Goal: Task Accomplishment & Management: Use online tool/utility

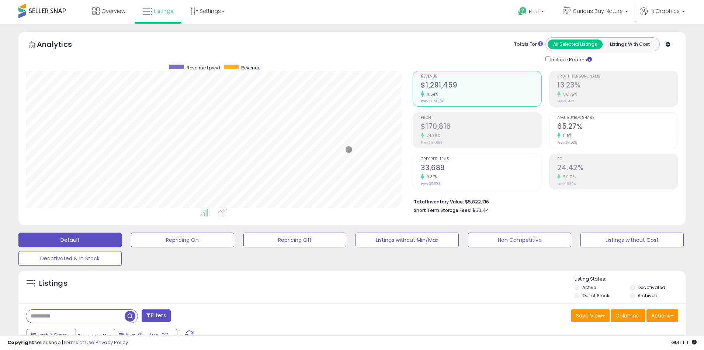
scroll to position [151, 387]
click at [599, 11] on span "Curious Buy Nature" at bounding box center [598, 10] width 50 height 7
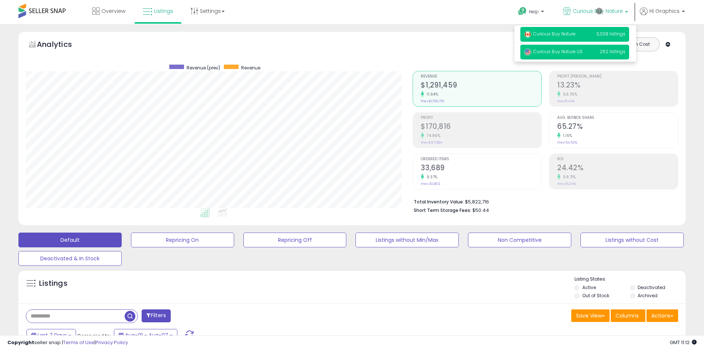
click at [576, 53] on span "Curious Buy Nature US" at bounding box center [553, 51] width 59 height 6
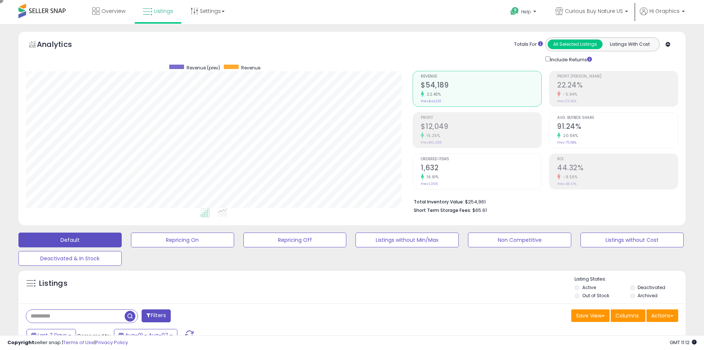
scroll to position [160, 0]
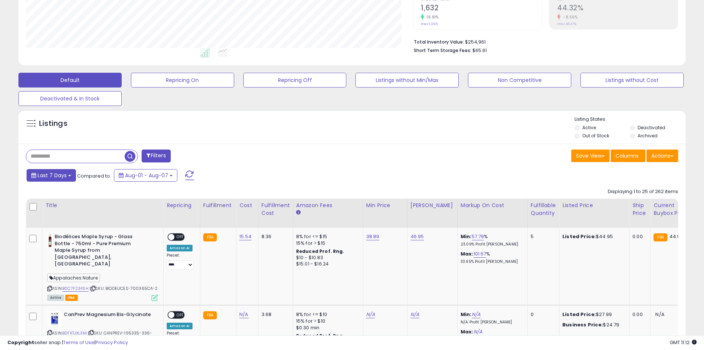
click at [51, 175] on span "Last 7 Days" at bounding box center [52, 175] width 29 height 7
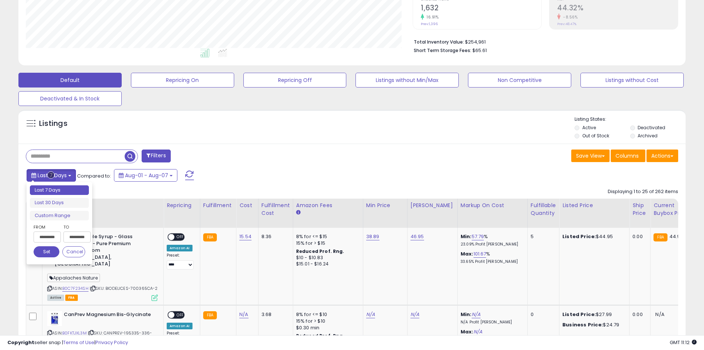
type input "**********"
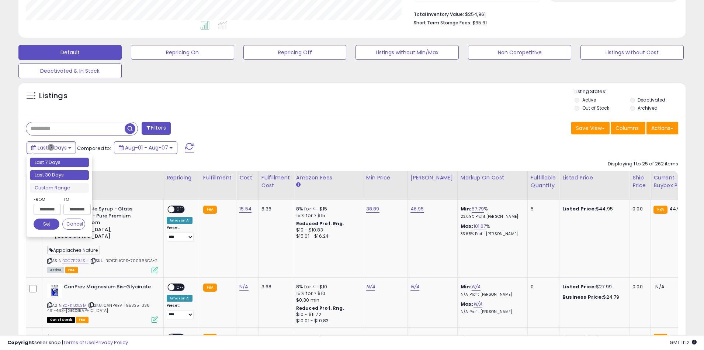
click at [59, 175] on li "Last 30 Days" at bounding box center [59, 175] width 59 height 10
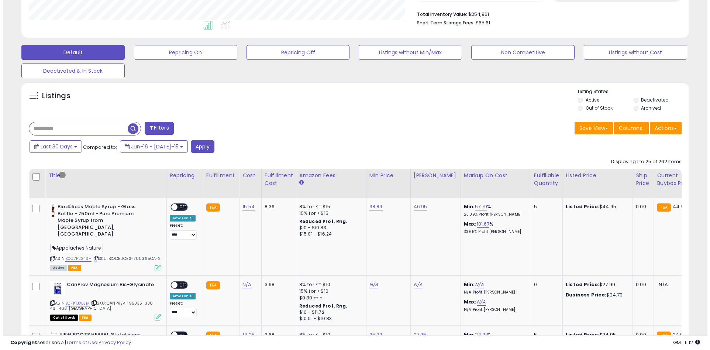
scroll to position [141, 0]
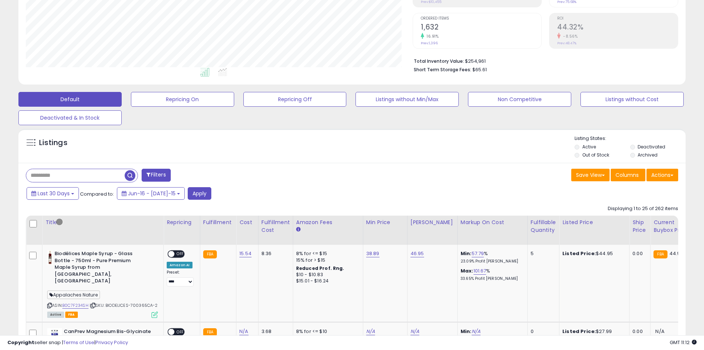
click at [157, 175] on button "Filters" at bounding box center [156, 175] width 29 height 13
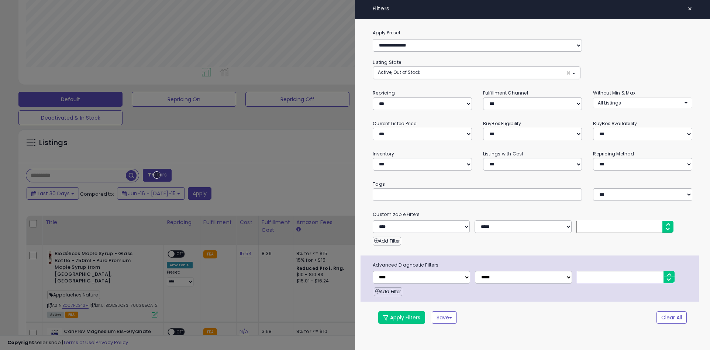
scroll to position [151, 390]
click at [671, 317] on button "Clear All" at bounding box center [671, 317] width 30 height 13
select select "*"
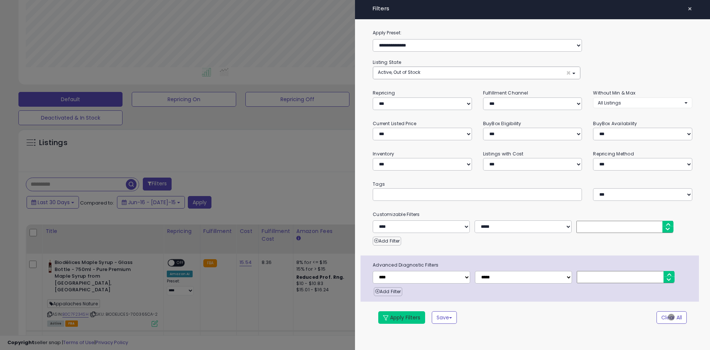
click at [402, 317] on button "Apply Filters" at bounding box center [401, 317] width 47 height 13
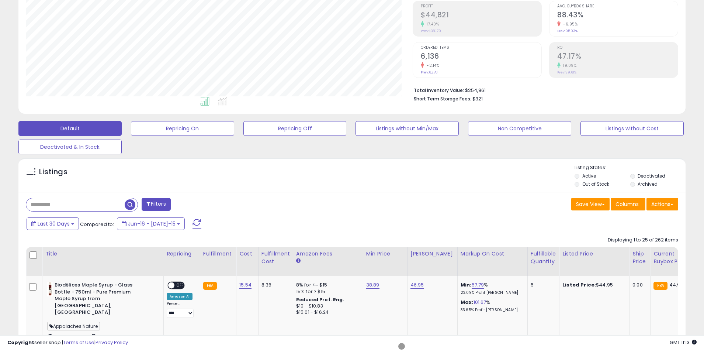
scroll to position [140, 0]
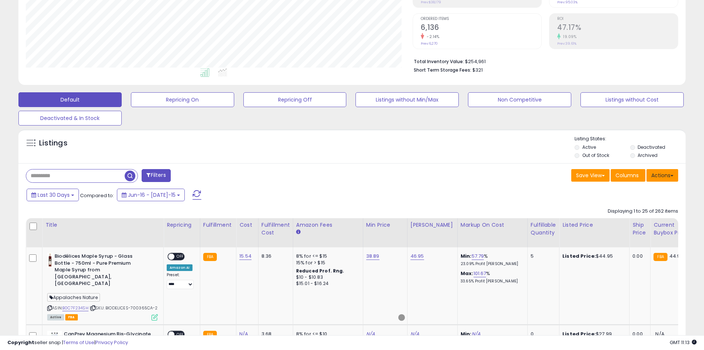
click at [662, 175] on button "Actions" at bounding box center [663, 175] width 32 height 13
click at [632, 222] on link "Export All Columns" at bounding box center [632, 222] width 81 height 11
